Goal: Information Seeking & Learning: Check status

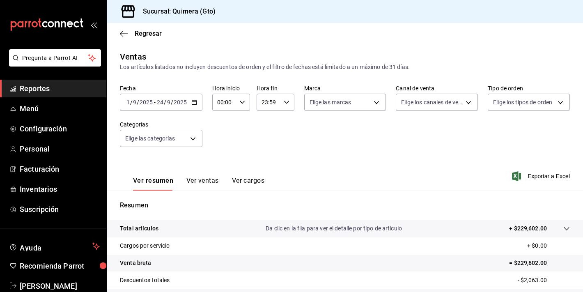
scroll to position [101, 0]
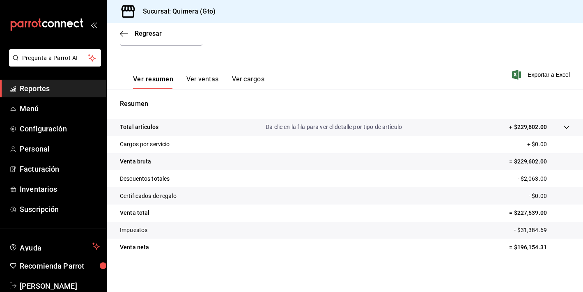
click at [77, 29] on icon "mailbox folders" at bounding box center [47, 24] width 74 height 12
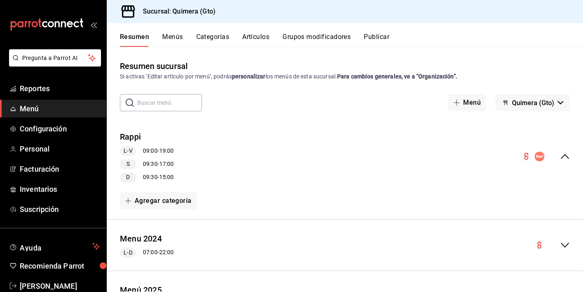
click at [48, 99] on ul "Reportes Menú Configuración Personal Facturación Inventarios Suscripción" at bounding box center [53, 149] width 106 height 138
click at [48, 93] on span "Reportes" at bounding box center [60, 88] width 80 height 11
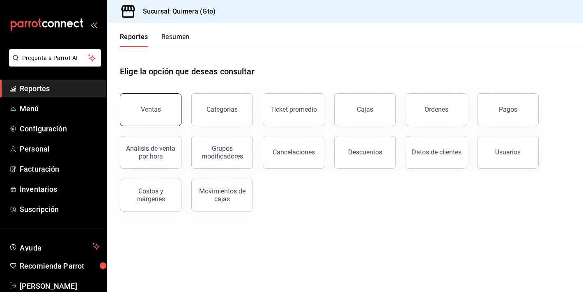
click at [132, 114] on button "Ventas" at bounding box center [151, 109] width 62 height 33
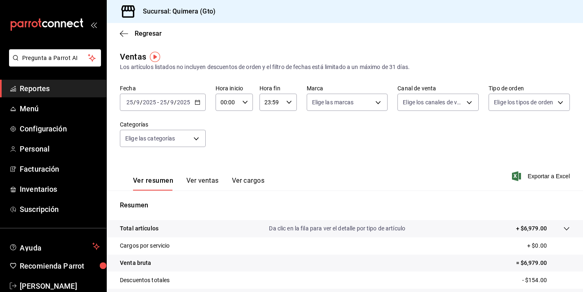
scroll to position [101, 0]
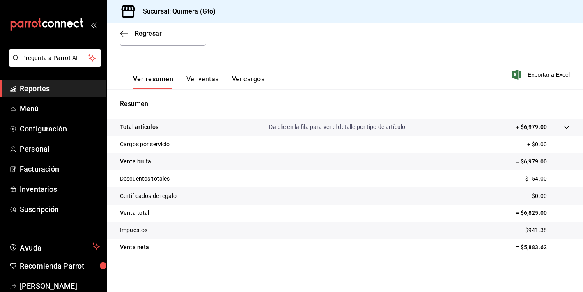
click at [199, 84] on button "Ver ventas" at bounding box center [202, 82] width 32 height 14
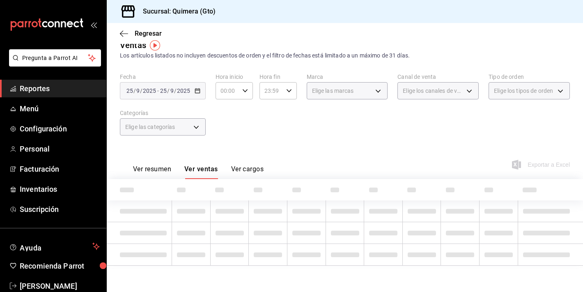
scroll to position [101, 0]
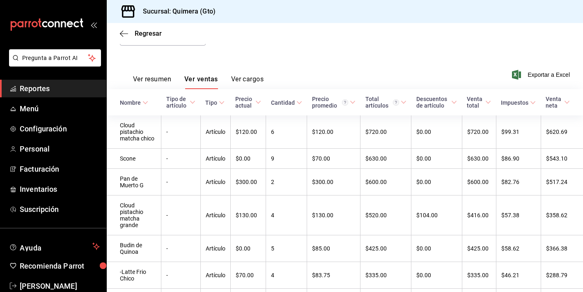
click at [151, 83] on button "Ver resumen" at bounding box center [152, 82] width 38 height 14
